Goal: Task Accomplishment & Management: Use online tool/utility

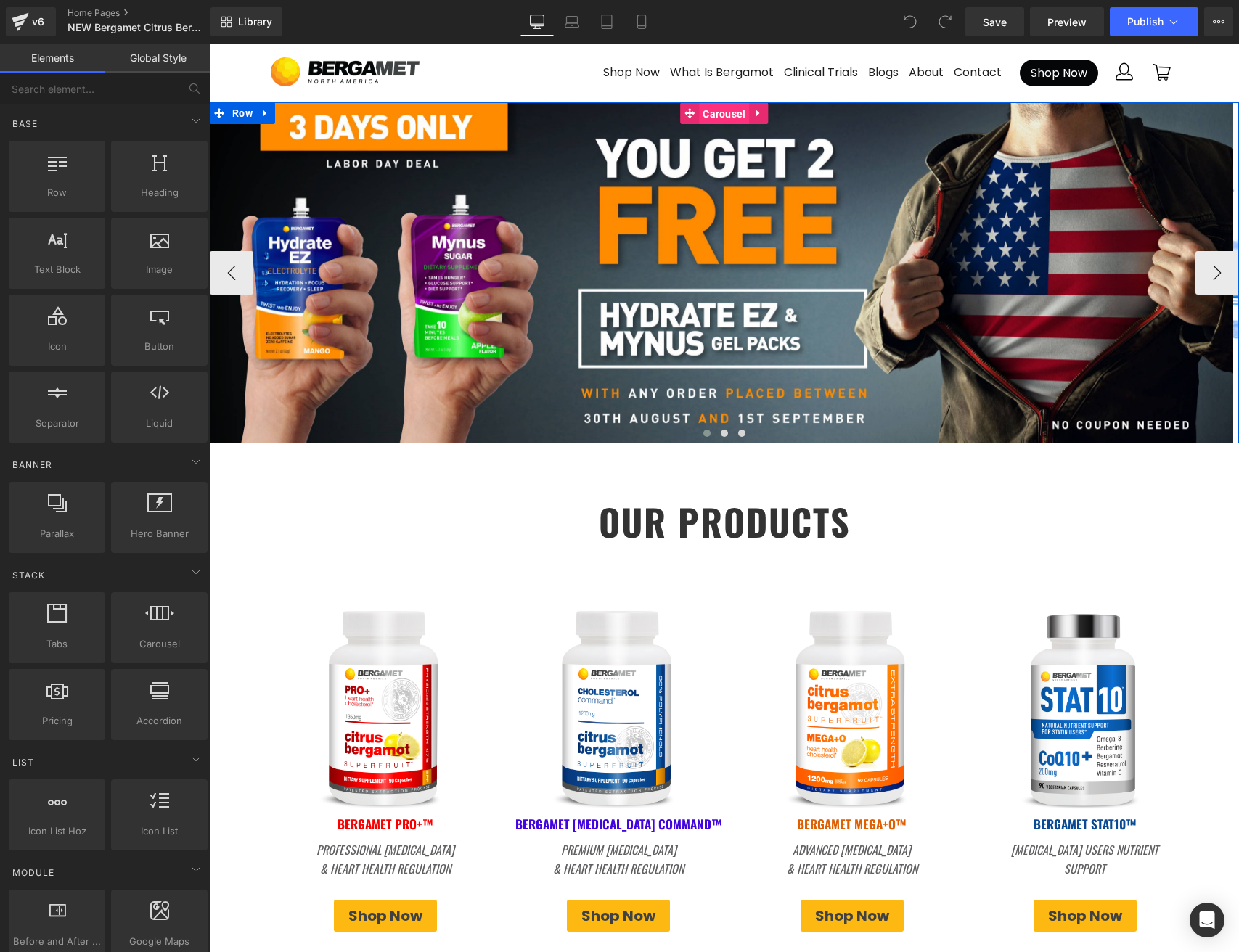
click at [711, 112] on span "Carousel" at bounding box center [724, 114] width 50 height 22
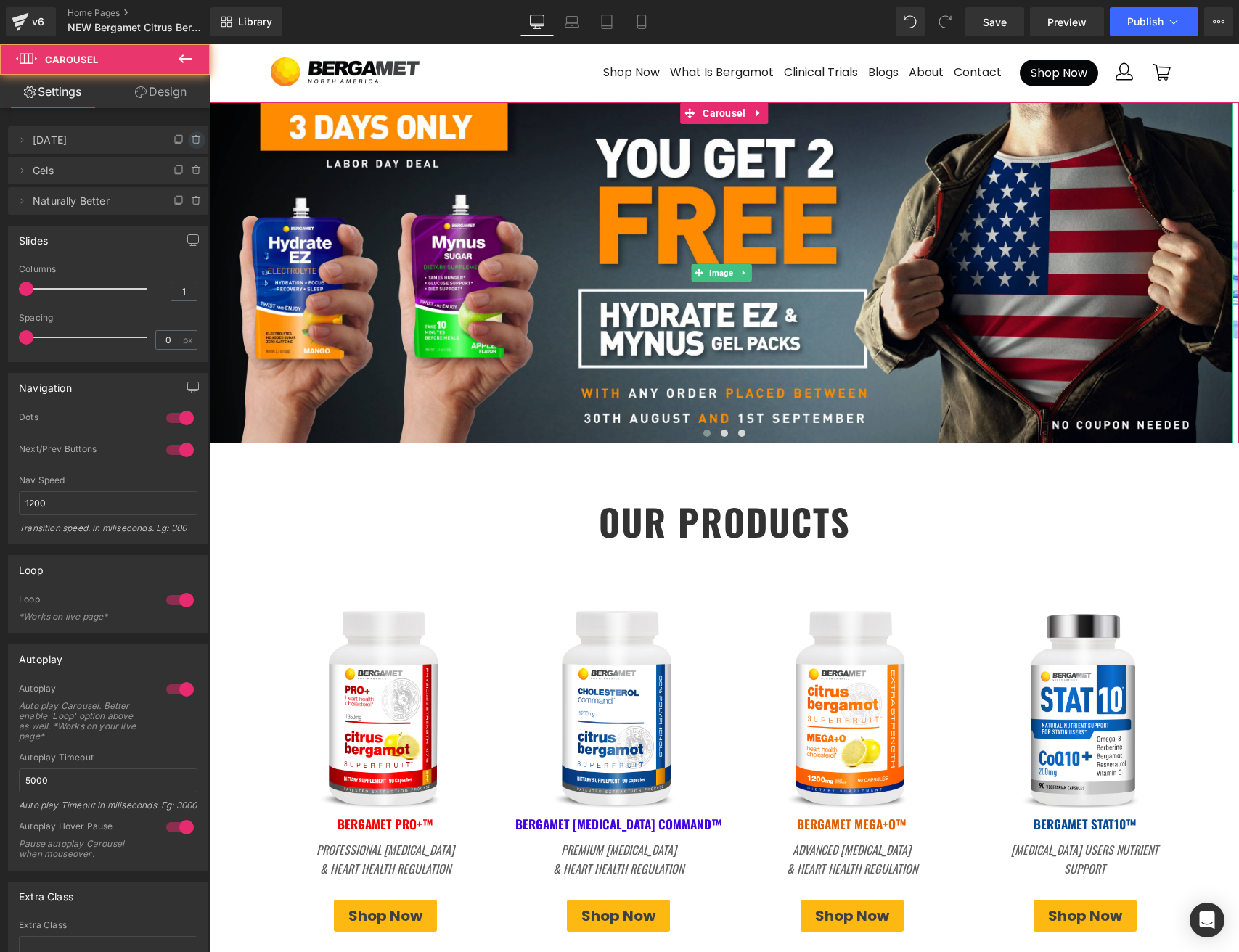
click at [195, 137] on icon at bounding box center [196, 136] width 3 height 2
click at [172, 142] on button "Delete" at bounding box center [180, 141] width 46 height 19
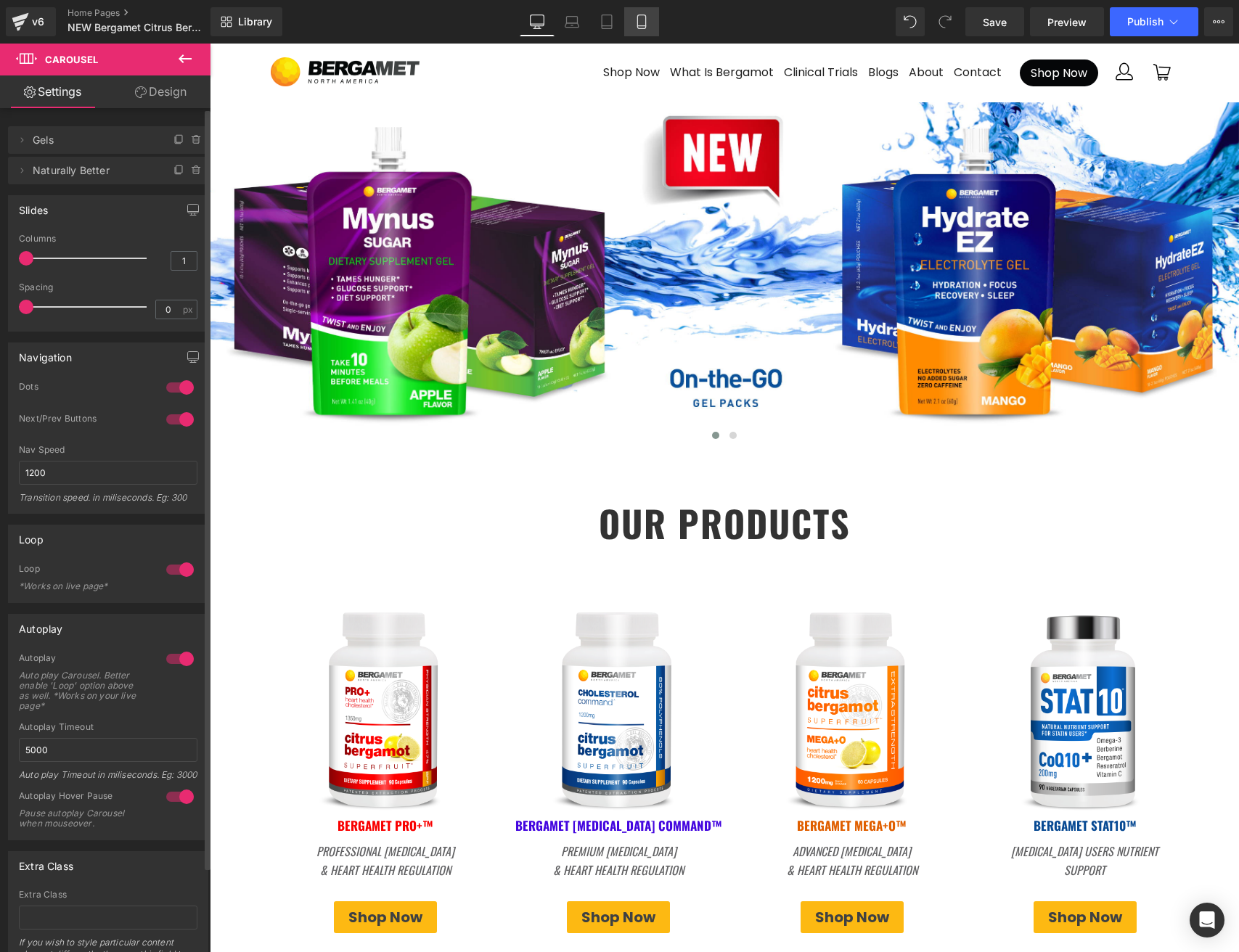
click at [648, 20] on icon at bounding box center [641, 22] width 14 height 14
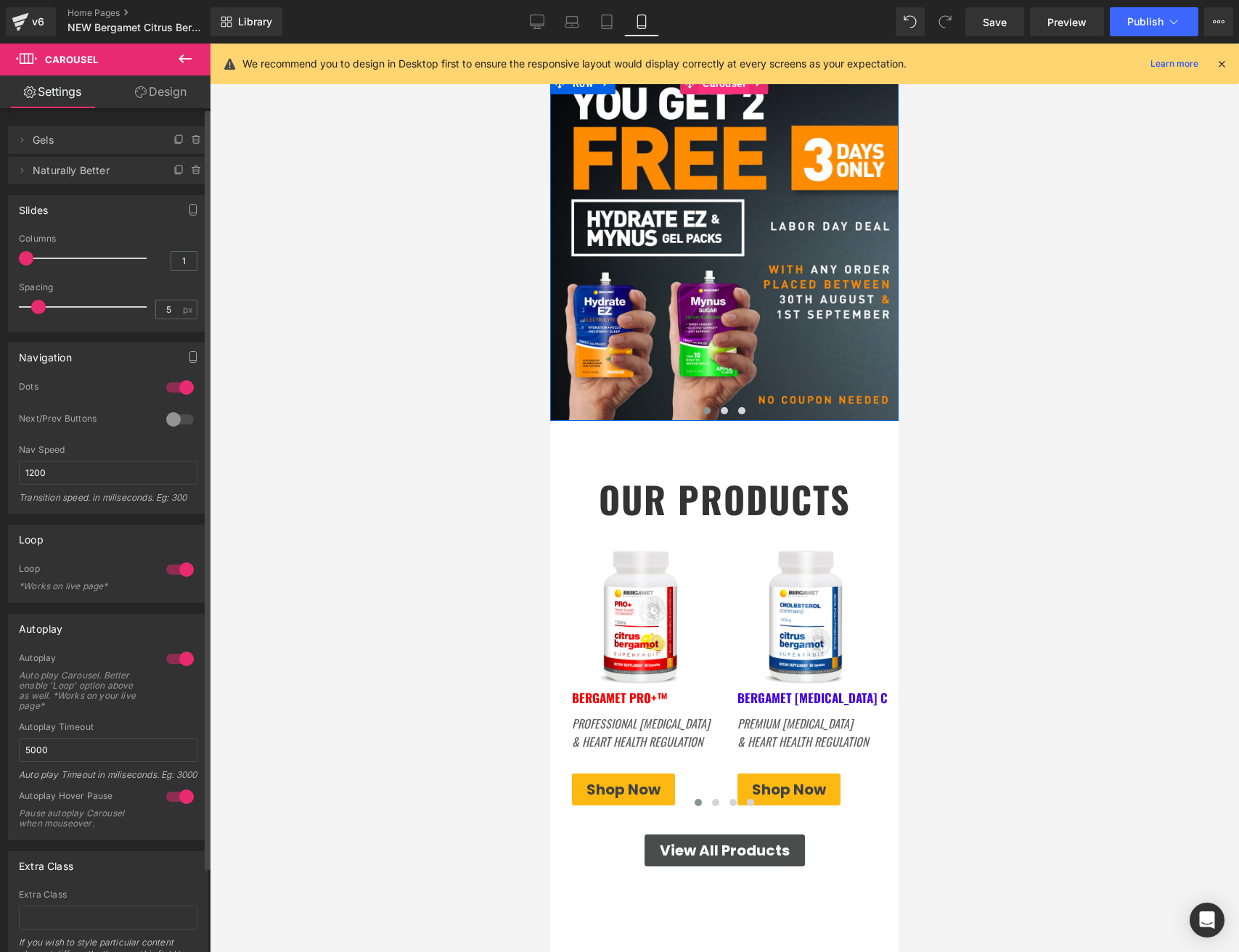
click at [717, 87] on span "Carousel" at bounding box center [724, 83] width 50 height 22
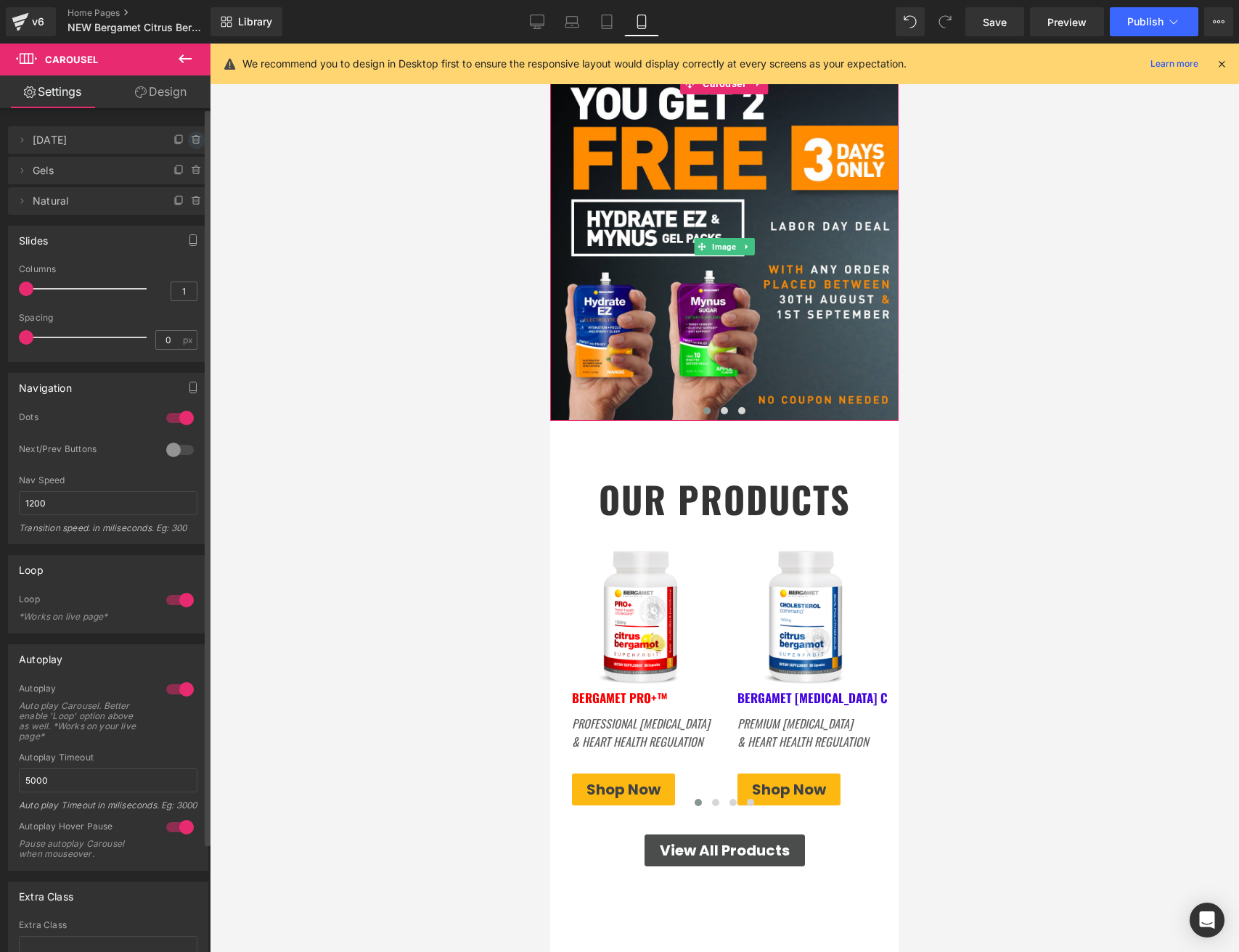
click at [191, 140] on icon at bounding box center [196, 140] width 11 height 11
click at [177, 142] on button "Delete" at bounding box center [180, 141] width 46 height 19
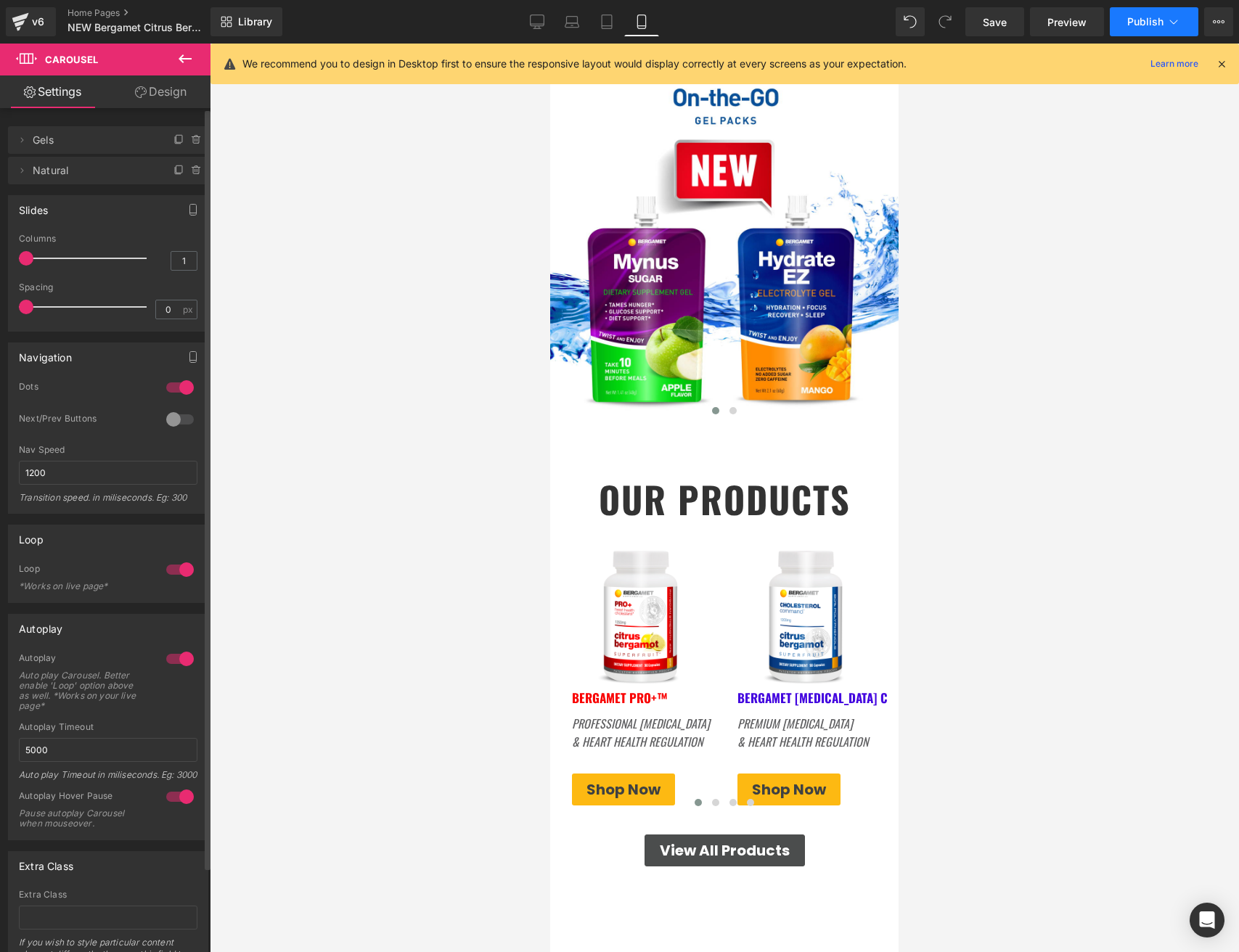
click at [1140, 14] on button "Publish" at bounding box center [1153, 22] width 88 height 29
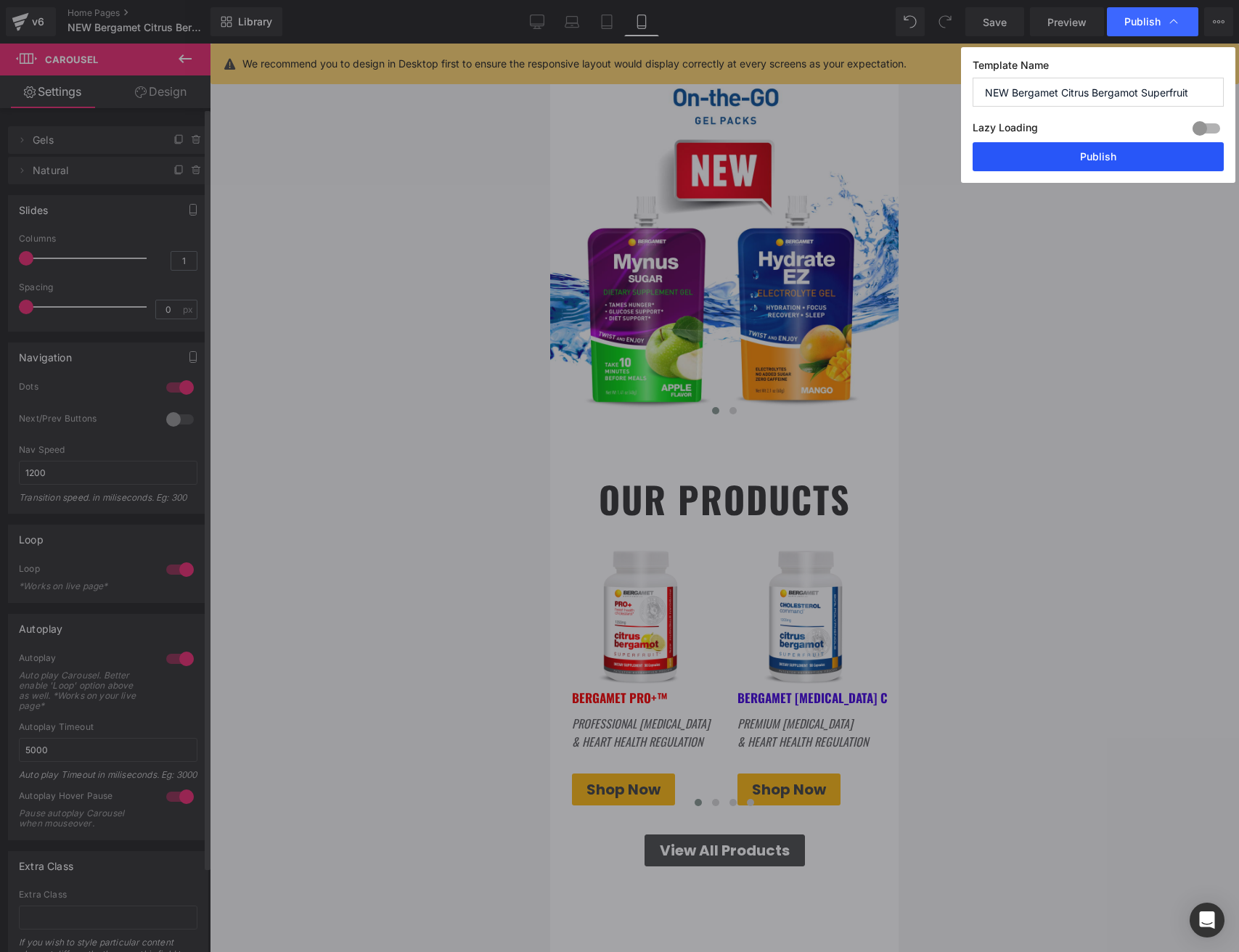
drag, startPoint x: 1119, startPoint y: 172, endPoint x: 1107, endPoint y: 160, distance: 17.0
click at [1118, 172] on div "Template Name NEW Bergamet Citrus Bergamot Superfruit Lazy Loading Build Upgrad…" at bounding box center [1098, 115] width 274 height 135
click at [1102, 155] on button "Publish" at bounding box center [1097, 156] width 251 height 29
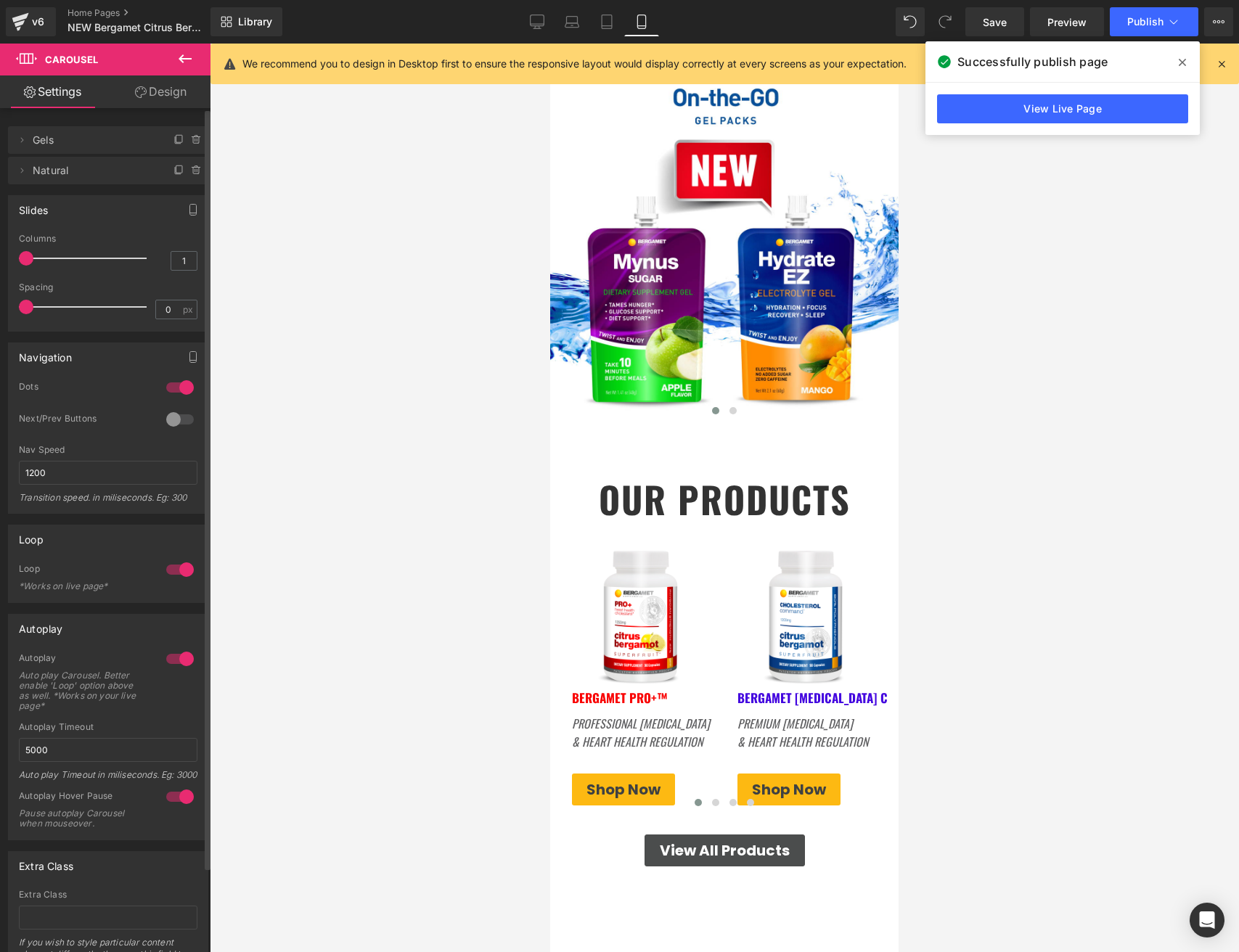
scroll to position [1, 0]
click at [1028, 400] on div at bounding box center [724, 498] width 1029 height 909
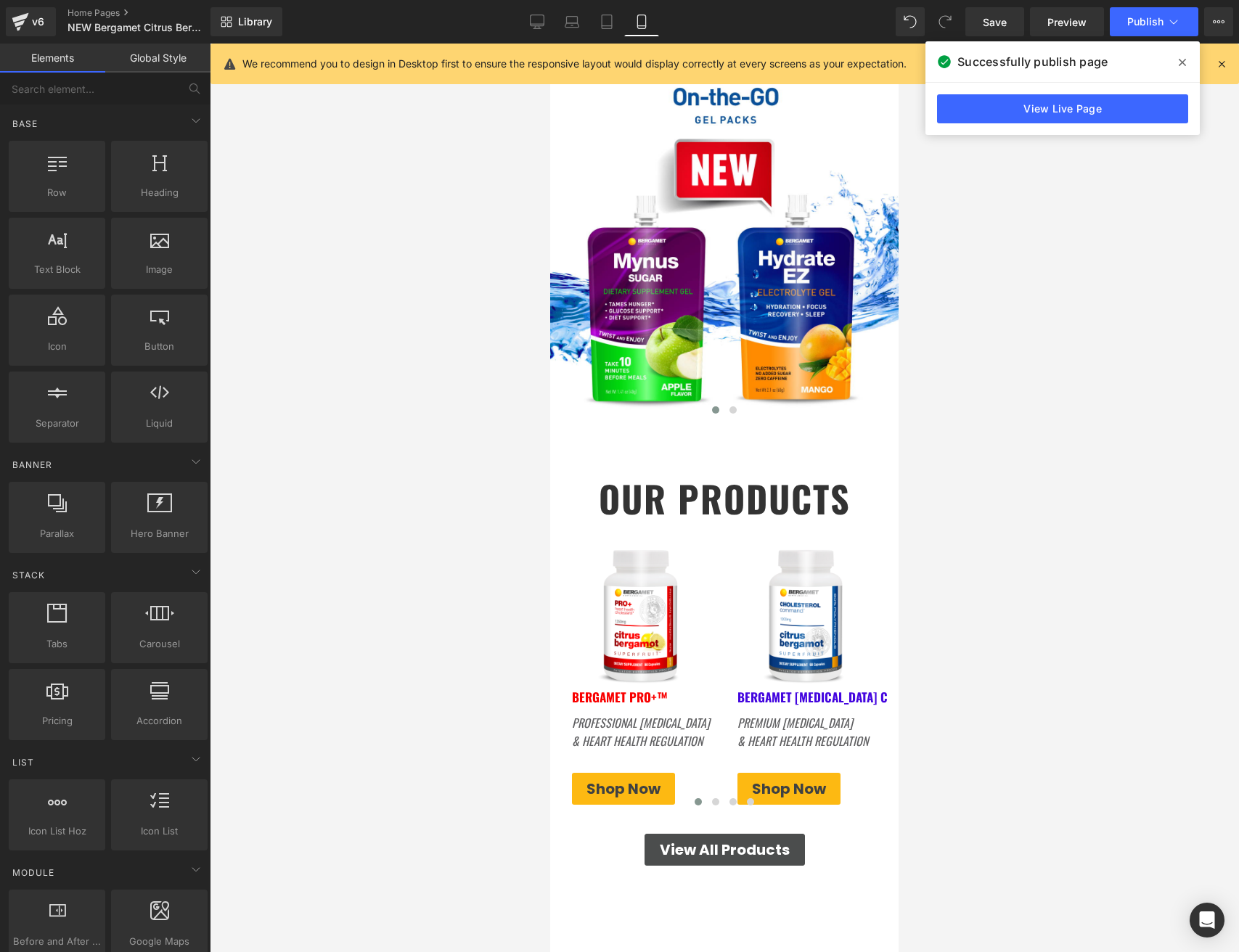
drag, startPoint x: 971, startPoint y: 292, endPoint x: 979, endPoint y: 269, distance: 24.4
click at [973, 288] on div at bounding box center [724, 498] width 1029 height 909
click at [529, 20] on link "Desktop" at bounding box center [536, 22] width 34 height 29
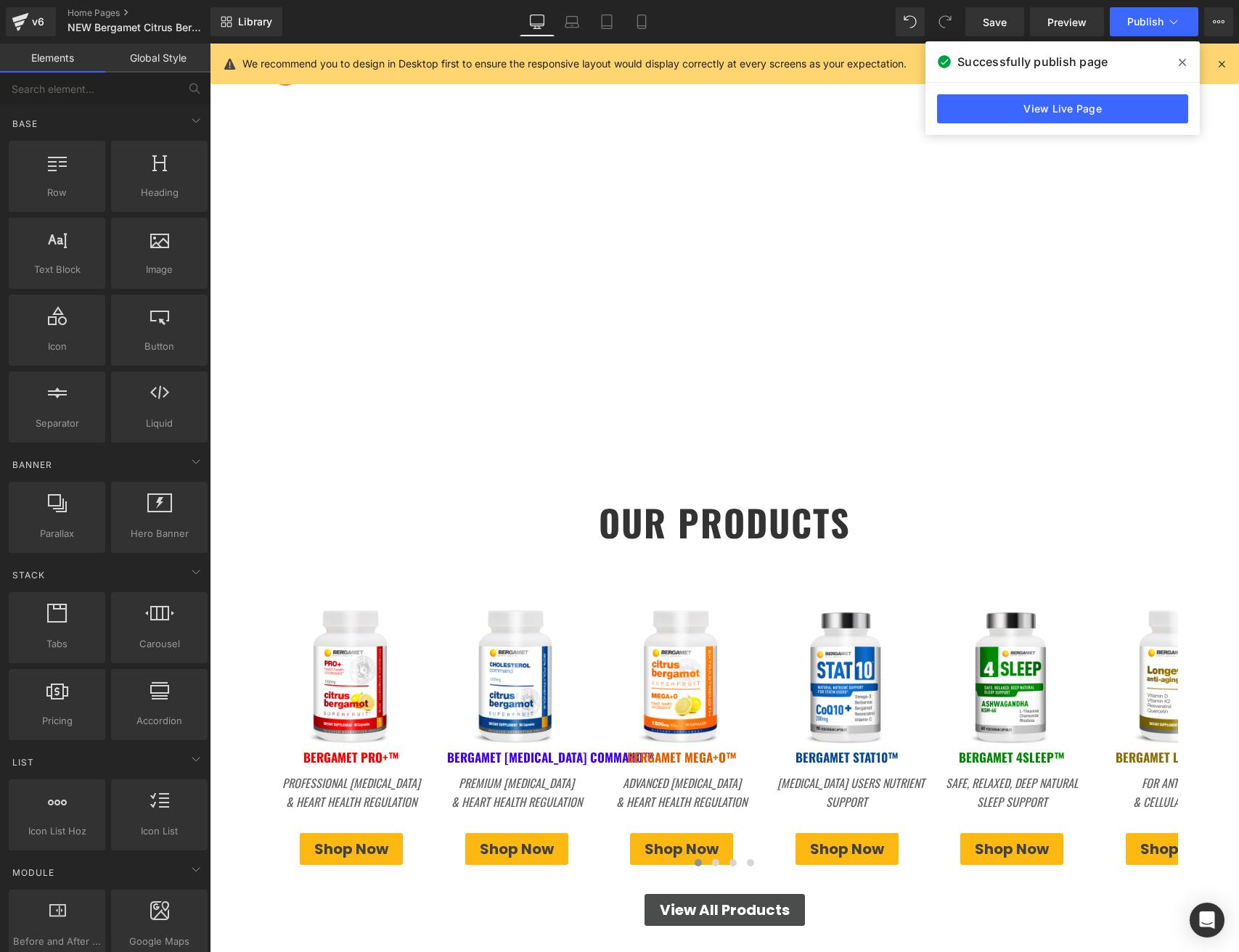
scroll to position [58, 0]
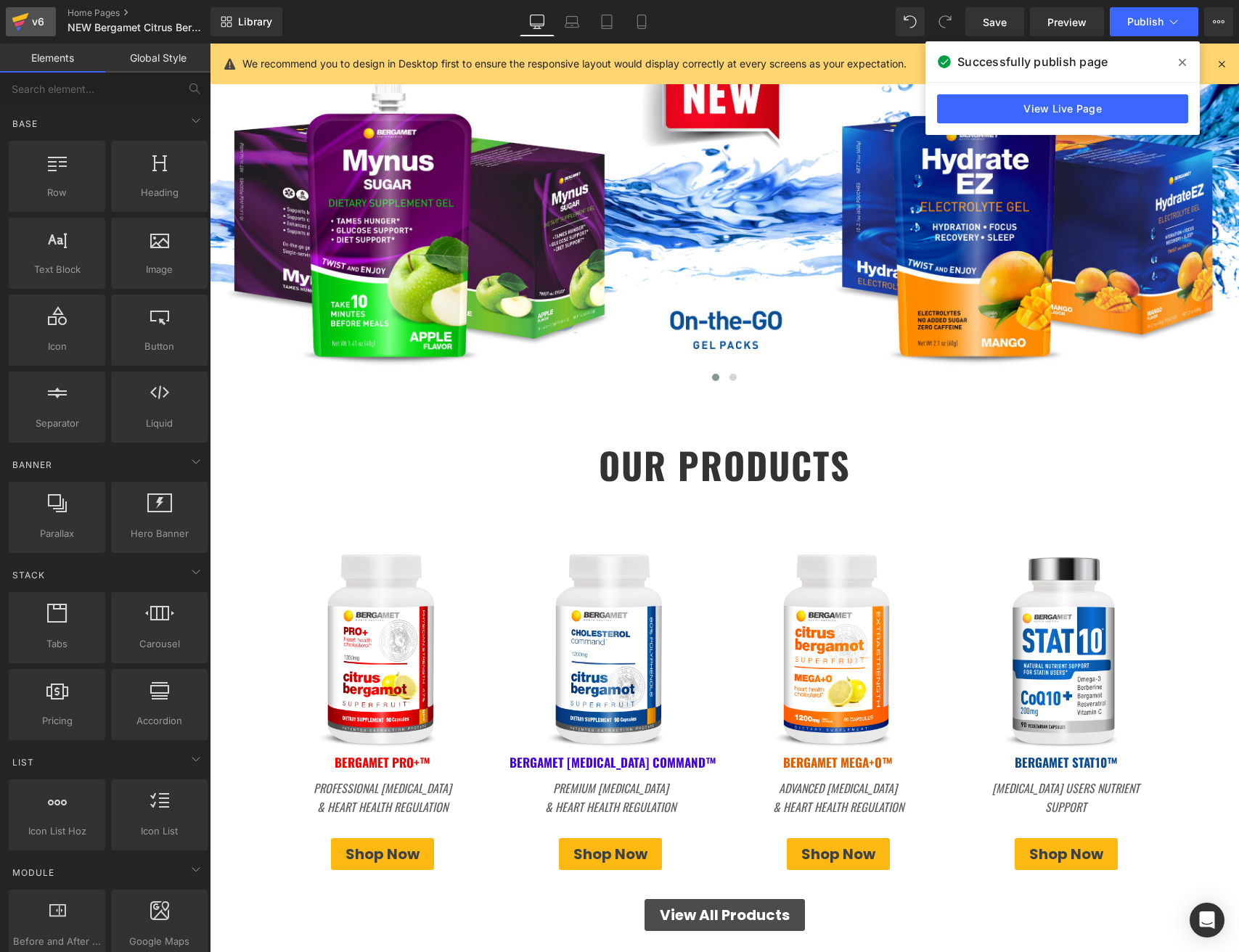
click at [26, 12] on icon at bounding box center [20, 22] width 18 height 36
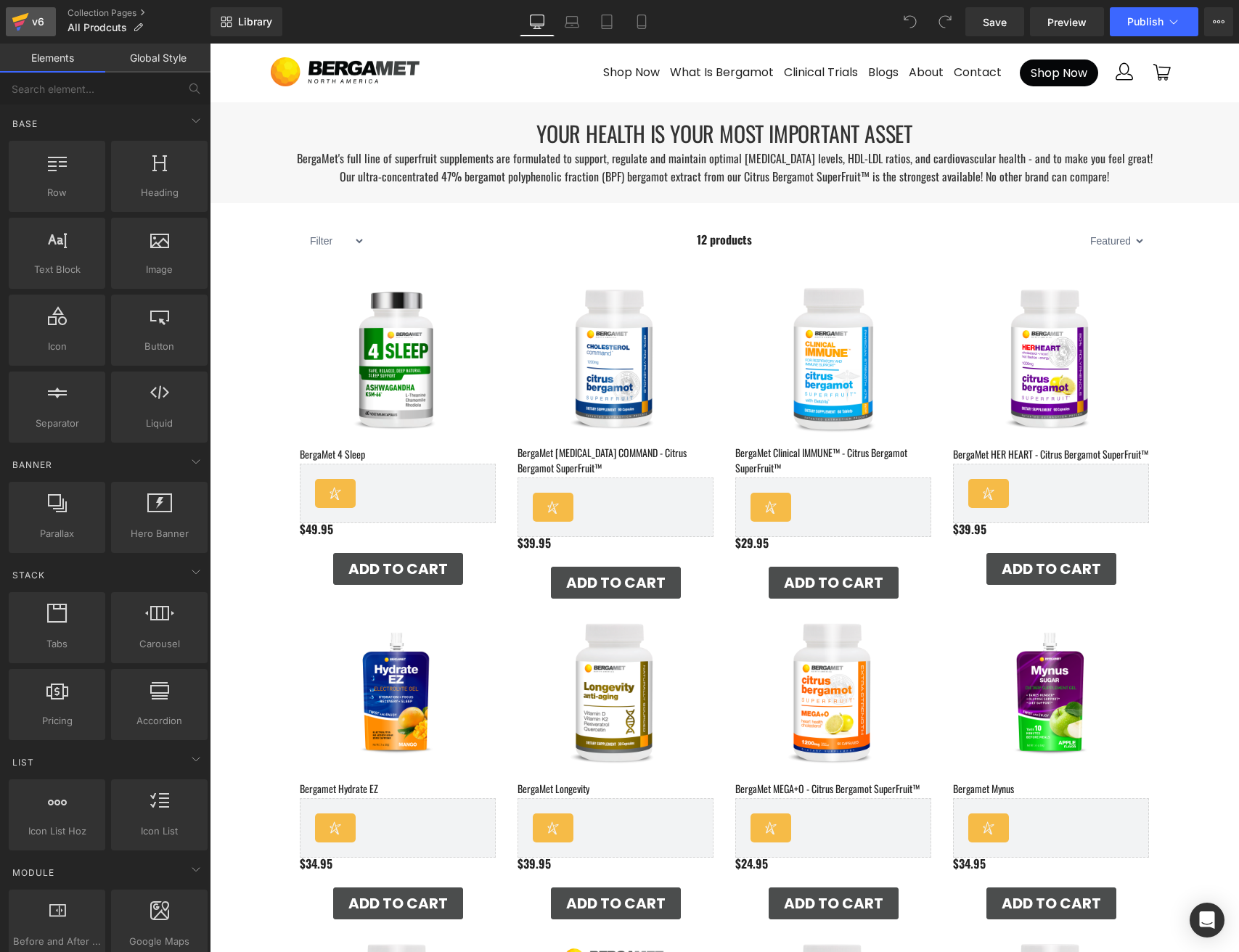
click at [10, 25] on link "v6" at bounding box center [30, 22] width 50 height 29
